Goal: Task Accomplishment & Management: Use online tool/utility

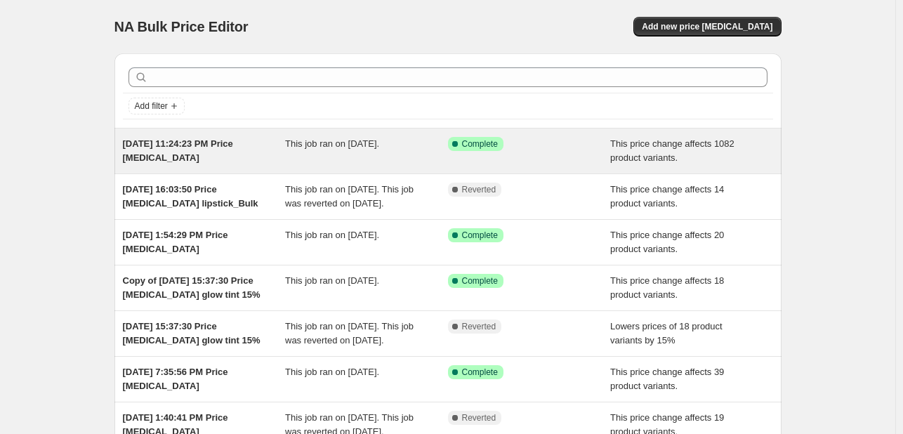
click at [194, 147] on span "[DATE] 11:24:23 PM Price [MEDICAL_DATA]" at bounding box center [178, 150] width 110 height 25
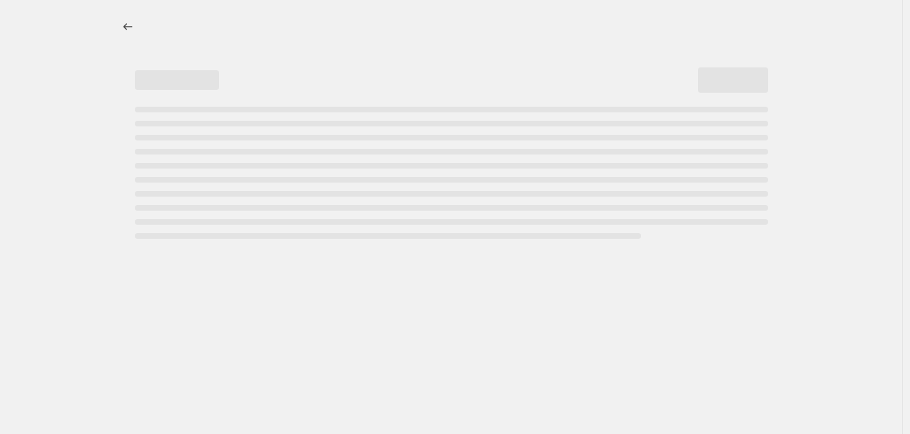
select select "pcap"
select select "remove"
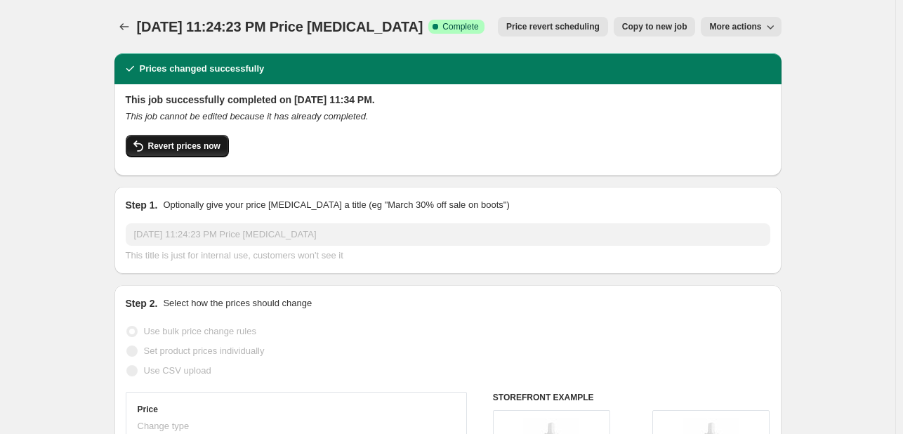
click at [167, 146] on span "Revert prices now" at bounding box center [184, 145] width 72 height 11
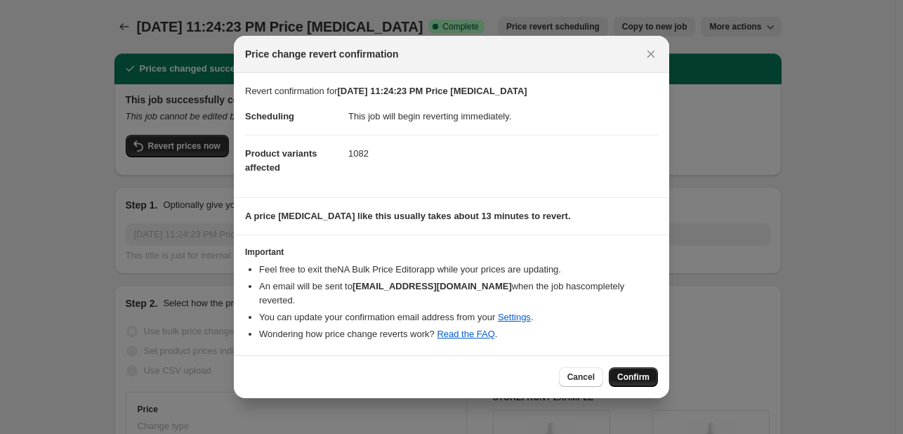
click at [633, 375] on button "Confirm" at bounding box center [633, 377] width 49 height 20
